Goal: Find specific page/section: Find specific page/section

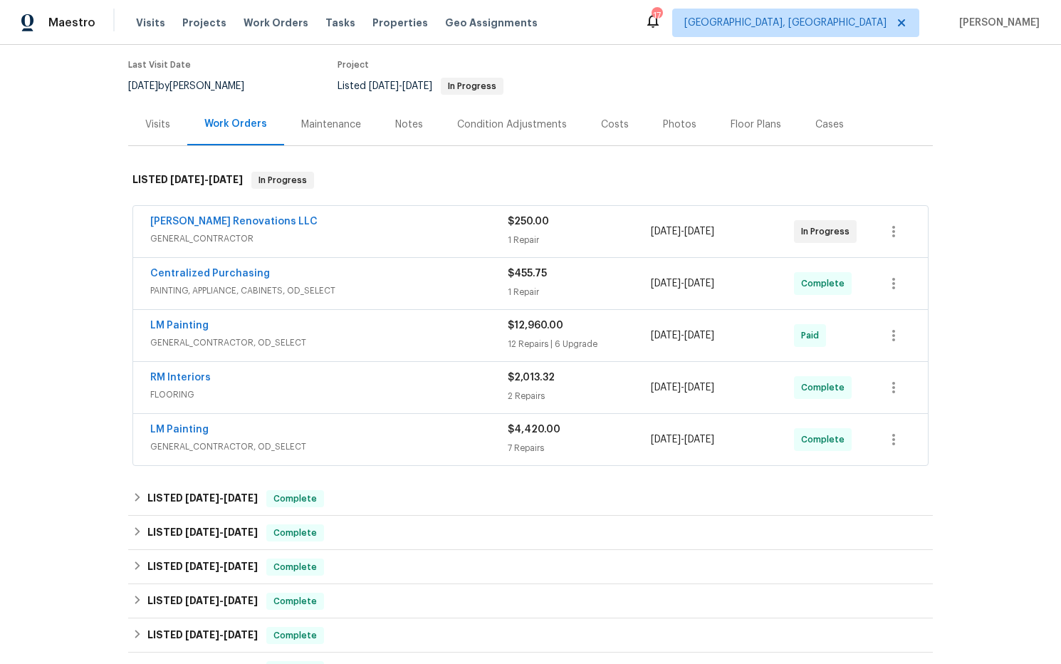
scroll to position [113, 0]
click at [202, 323] on link "LM Painting" at bounding box center [179, 325] width 58 height 10
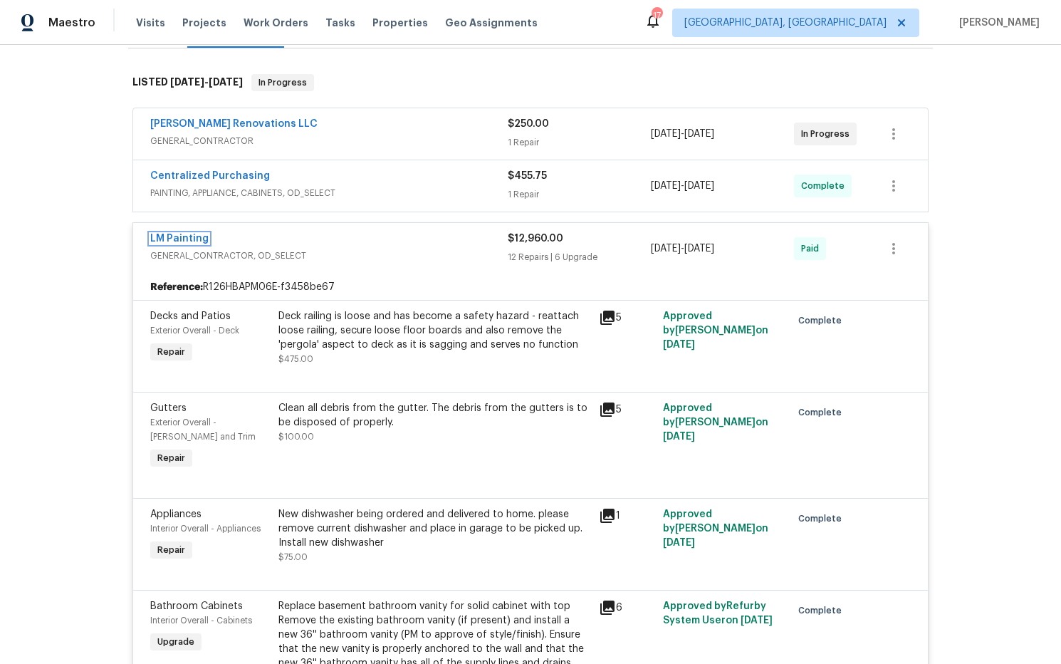
scroll to position [0, 0]
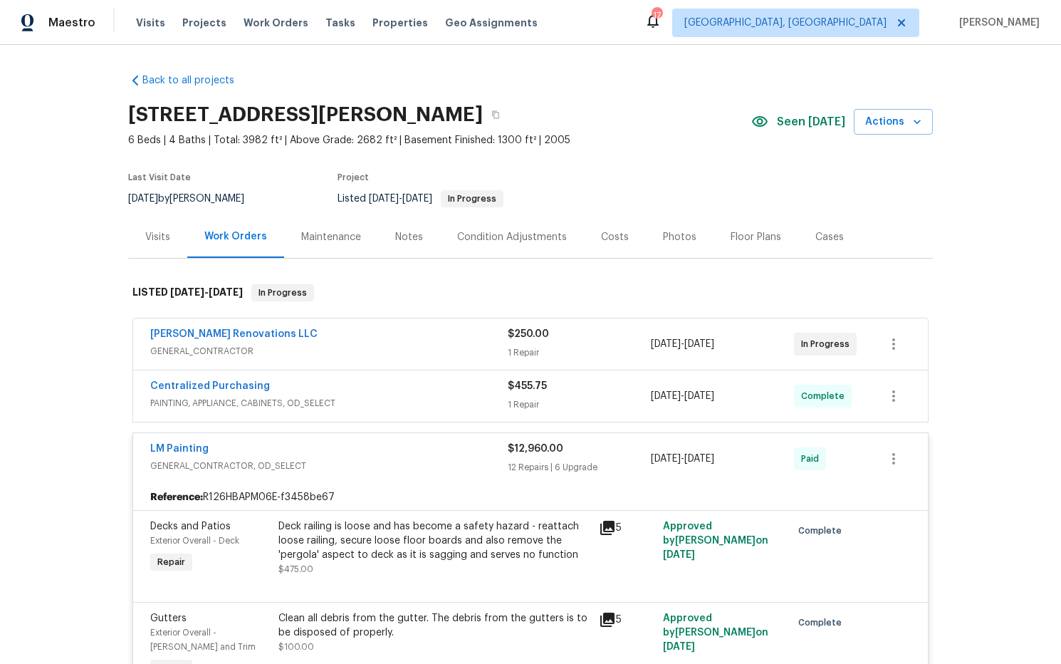
click at [245, 236] on div "Work Orders" at bounding box center [235, 236] width 63 height 14
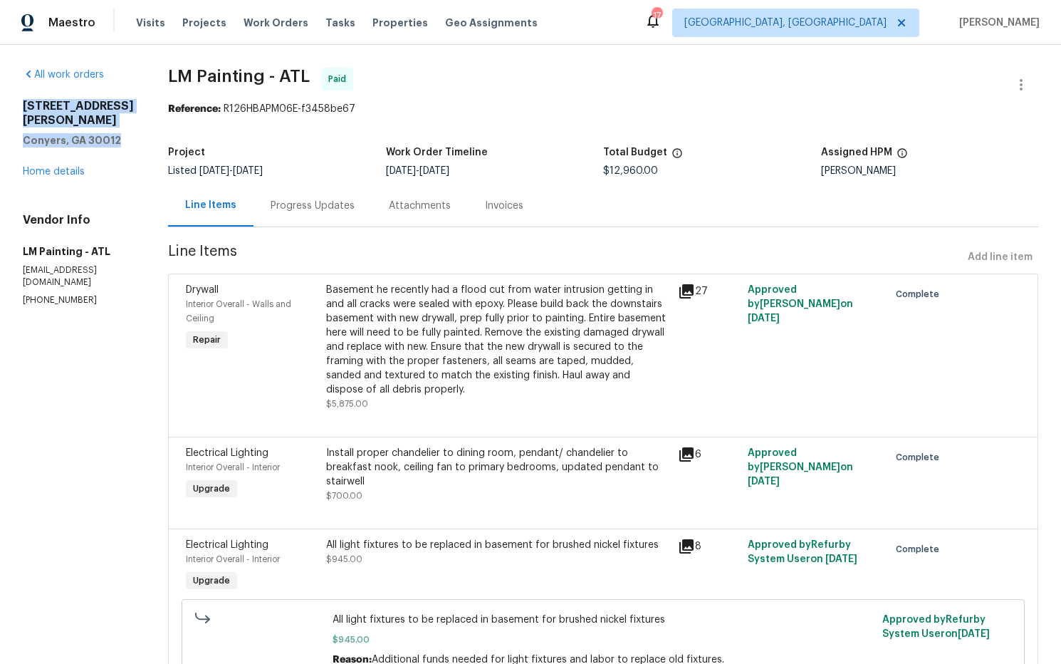
drag, startPoint x: 133, startPoint y: 126, endPoint x: 17, endPoint y: 107, distance: 117.6
copy div "1365 River Club Dr NE Conyers, GA 30012"
click at [75, 167] on link "Home details" at bounding box center [54, 172] width 62 height 10
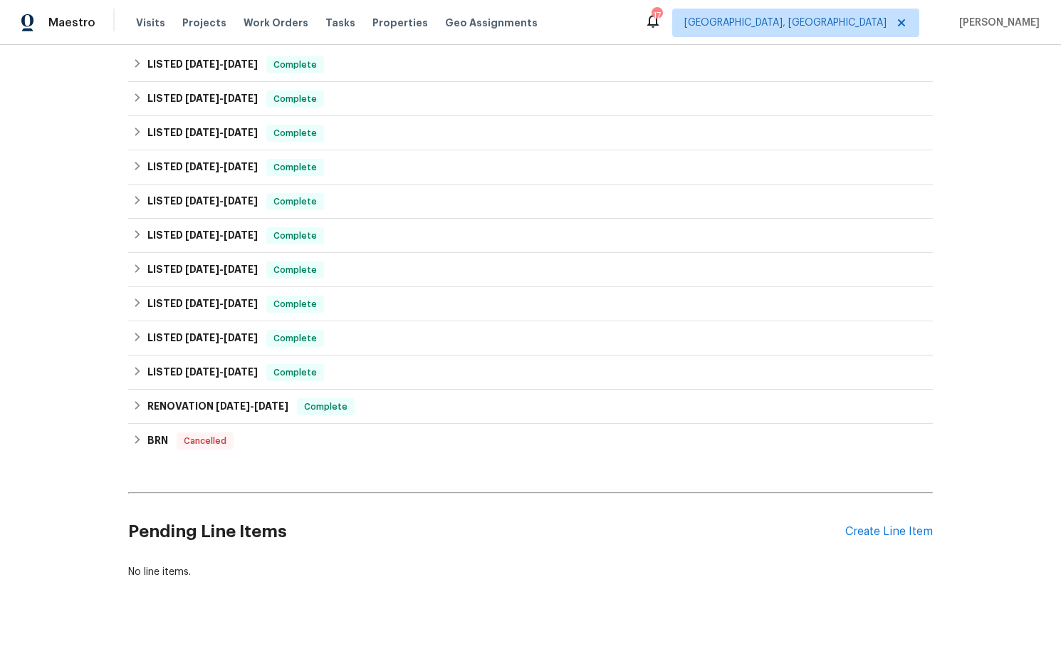
scroll to position [548, 0]
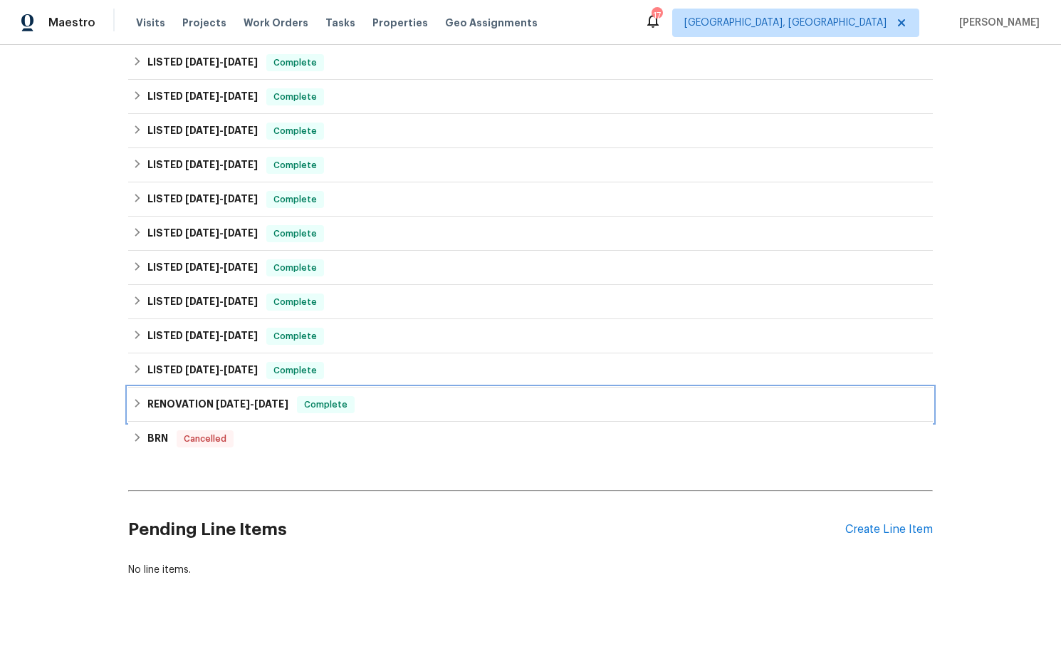
click at [238, 400] on span "[DATE]" at bounding box center [233, 404] width 34 height 10
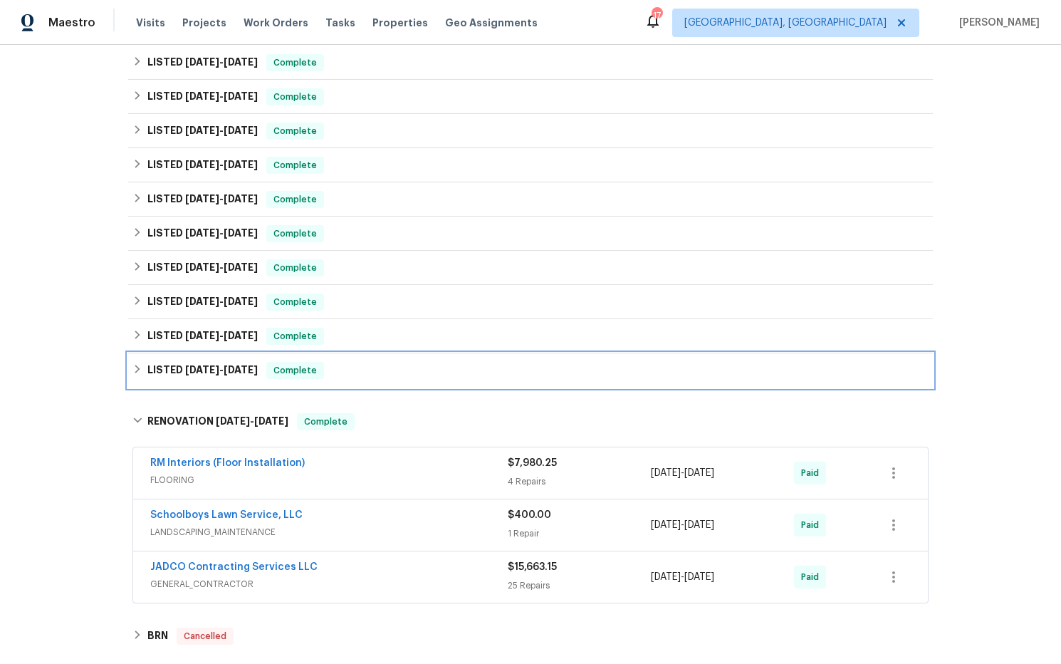
click at [244, 375] on h6 "LISTED 3/21/24 - 3/27/24" at bounding box center [202, 370] width 110 height 17
